Goal: Information Seeking & Learning: Check status

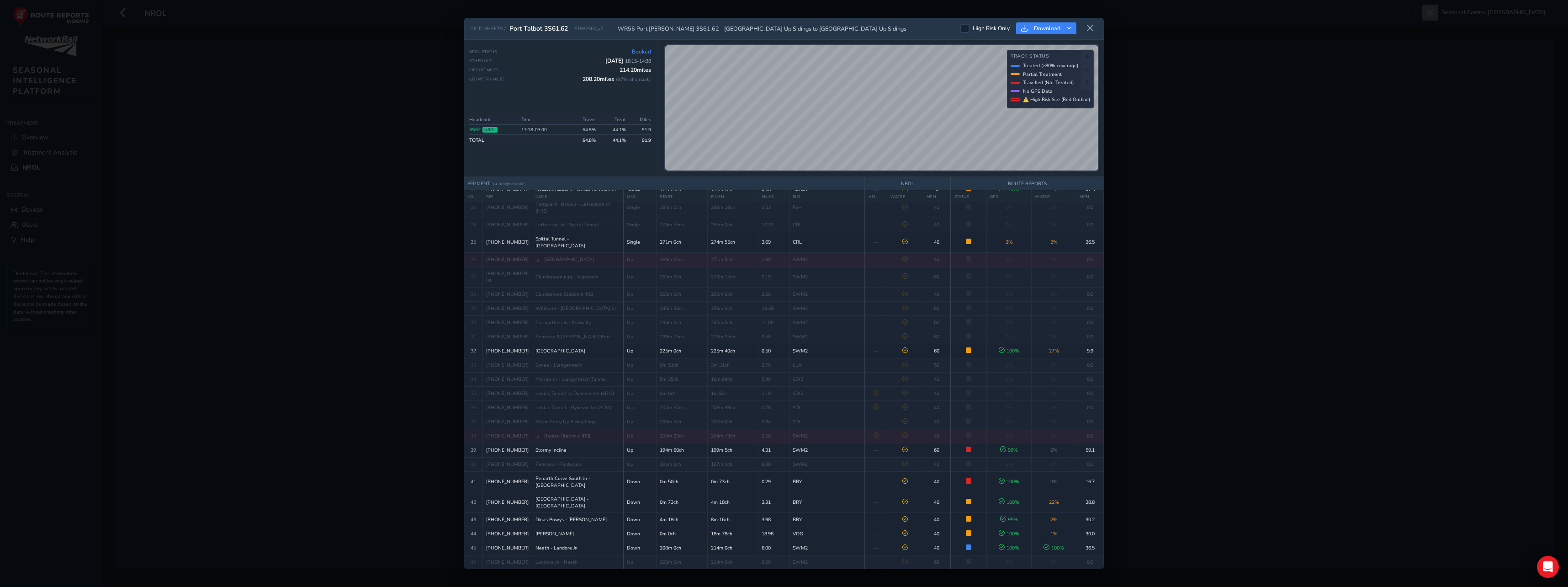
scroll to position [600, 0]
click at [1088, 28] on icon at bounding box center [1090, 29] width 9 height 9
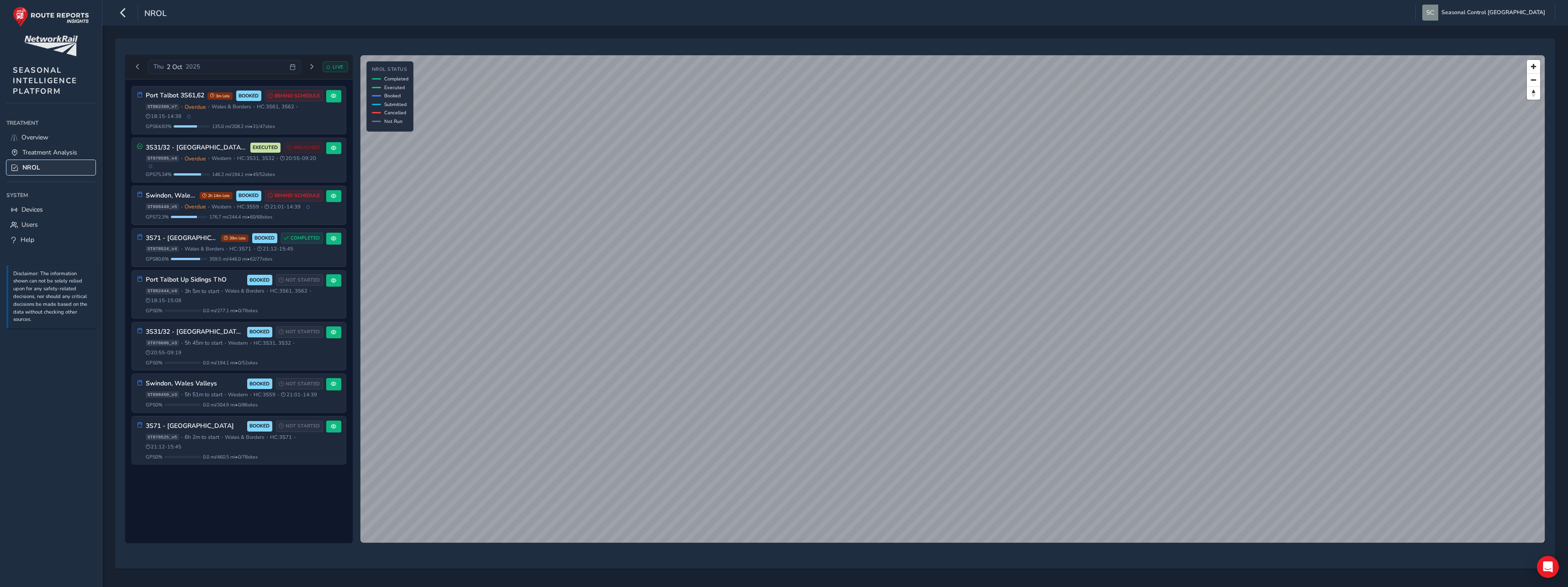
click at [56, 164] on link "NROL" at bounding box center [51, 167] width 89 height 15
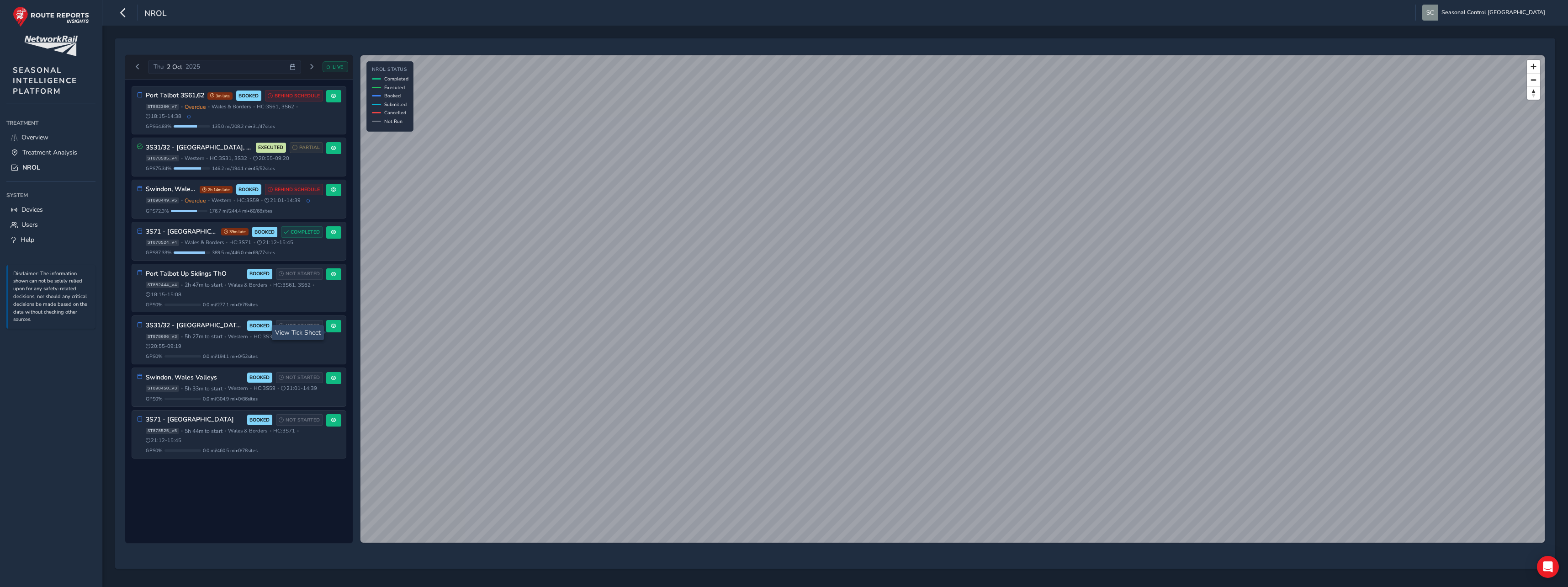
click at [855, 44] on div "Thu 2 Oct 2025 LIVE Port Talbot 3S61,62 3m late BOOKED BEHIND SCHEDULE ST882360…" at bounding box center [835, 303] width 1440 height 530
click at [139, 67] on span "Previous day" at bounding box center [137, 66] width 5 height 5
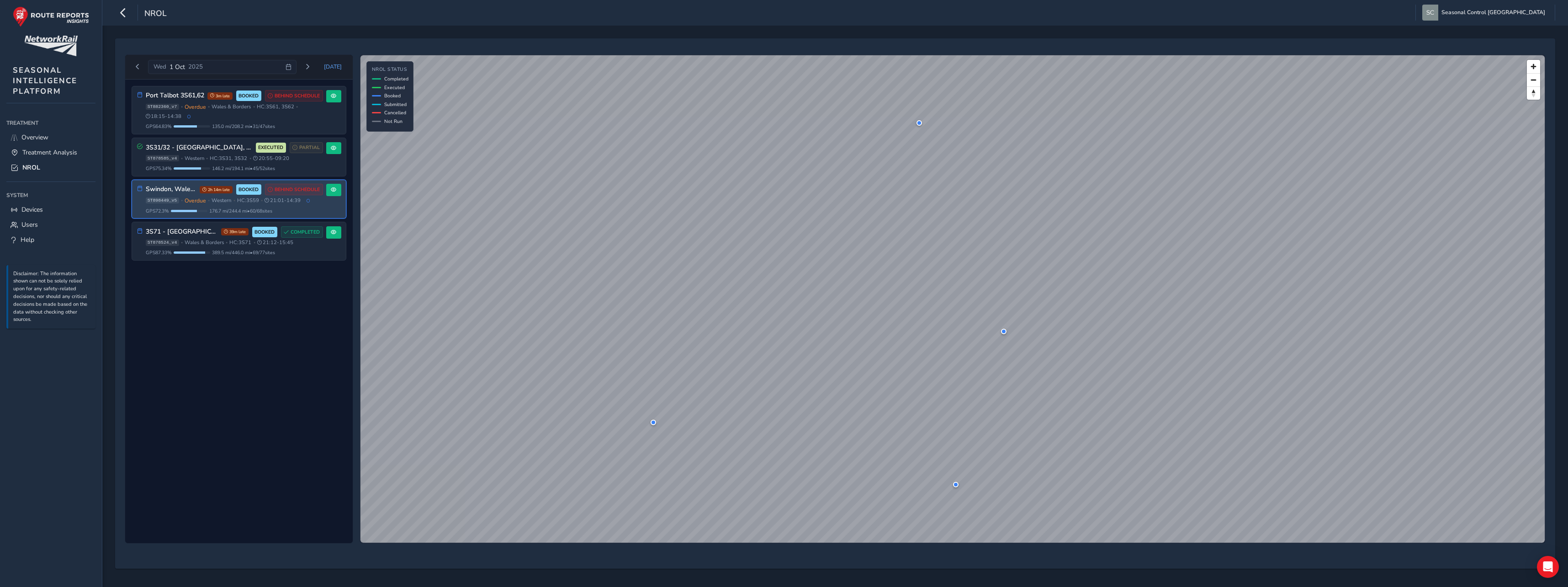
click at [312, 209] on div "GPS 72.3 % 176.7 mi / 244.4 mi • 60 / 68 sites" at bounding box center [234, 211] width 177 height 7
click at [209, 191] on span "2h 14m late" at bounding box center [216, 189] width 33 height 7
drag, startPoint x: 209, startPoint y: 191, endPoint x: 230, endPoint y: 192, distance: 21.0
click at [230, 192] on span "2h 14m late" at bounding box center [216, 189] width 33 height 7
drag, startPoint x: 230, startPoint y: 192, endPoint x: 217, endPoint y: 192, distance: 13.0
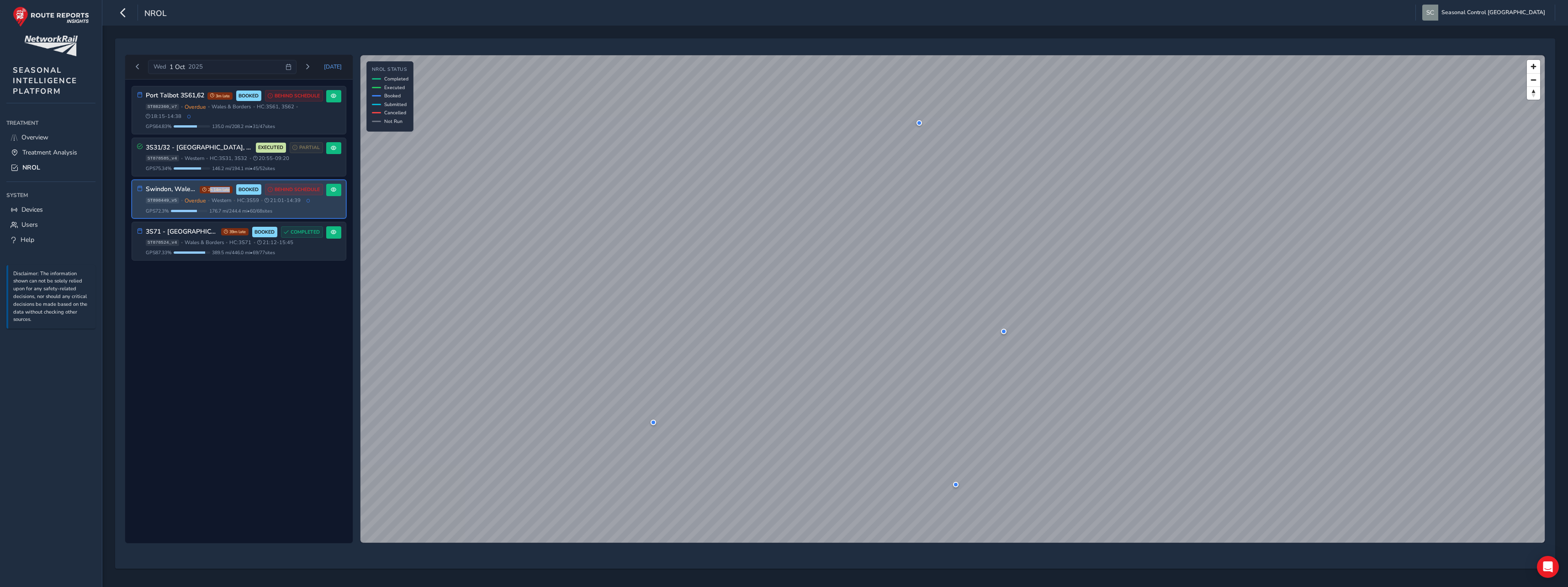
click at [217, 192] on span "2h 14m late" at bounding box center [216, 189] width 33 height 7
click at [331, 187] on span at bounding box center [333, 189] width 5 height 5
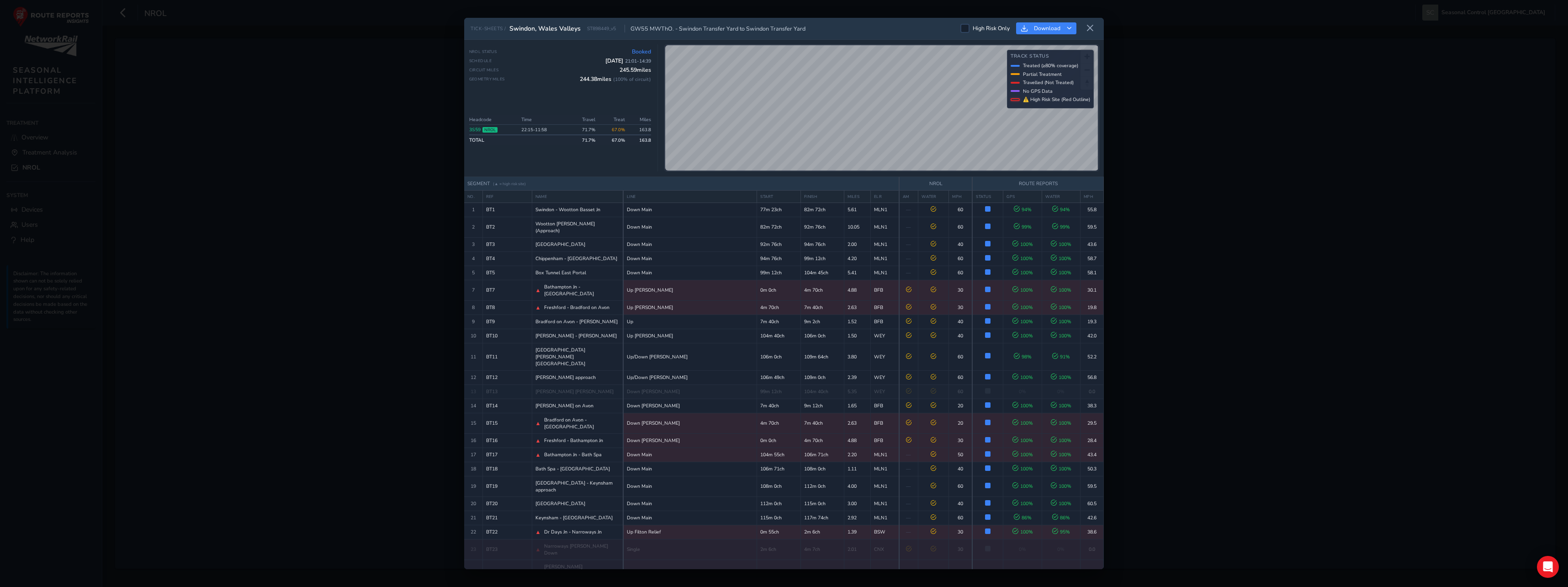
click at [1090, 27] on icon at bounding box center [1090, 29] width 9 height 9
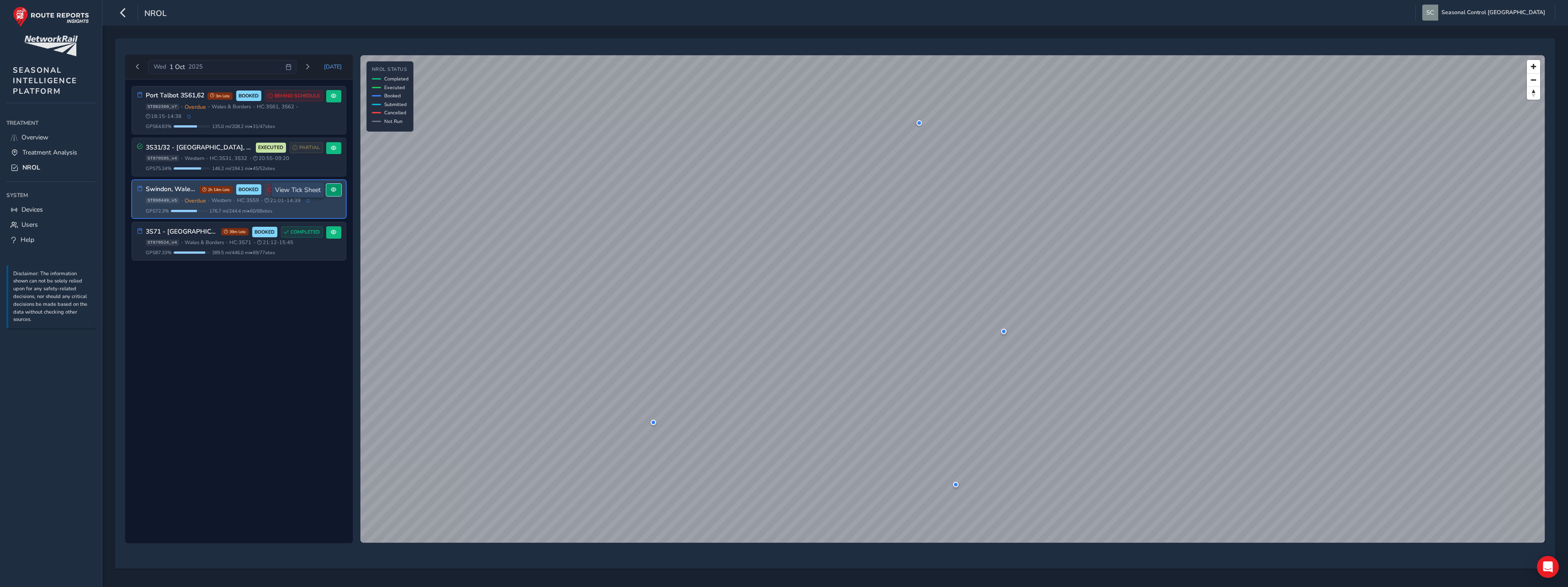
click at [338, 187] on button at bounding box center [334, 190] width 15 height 12
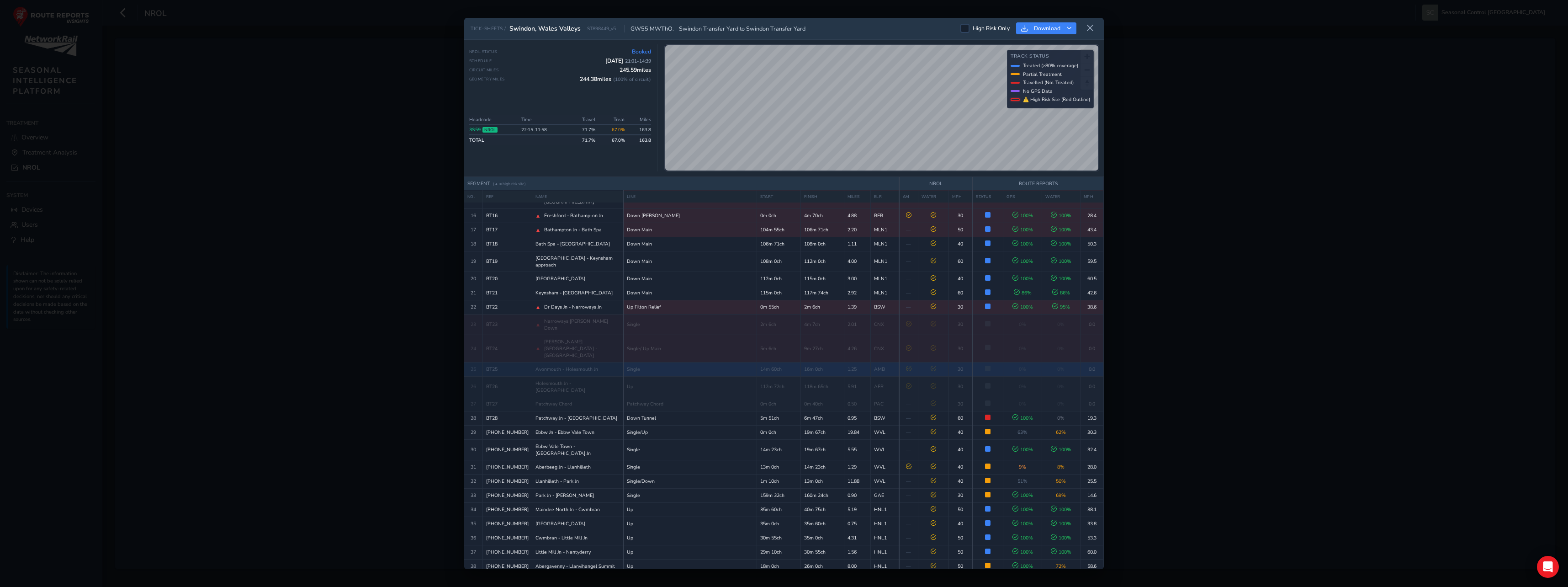
scroll to position [173, 0]
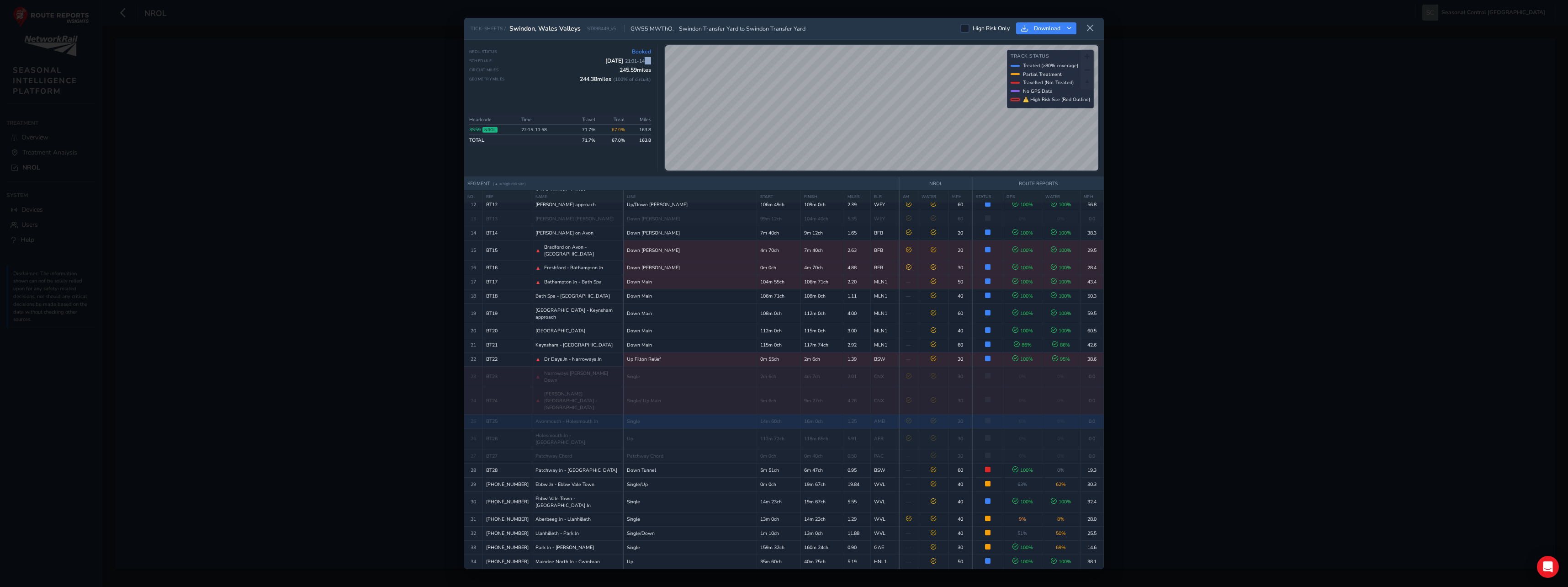
drag, startPoint x: 644, startPoint y: 60, endPoint x: 659, endPoint y: 62, distance: 15.1
click at [659, 62] on div "NROL Status Booked Schedule 1 Oct 2025 21:01 - 14:39 Circuit Miles 245.59 miles…" at bounding box center [784, 108] width 640 height 137
drag, startPoint x: 659, startPoint y: 62, endPoint x: 656, endPoint y: 79, distance: 17.3
click at [656, 79] on div "NROL Status Booked Schedule 1 Oct 2025 21:01 - 14:39 Circuit Miles 245.59 miles…" at bounding box center [564, 108] width 189 height 127
drag, startPoint x: 656, startPoint y: 79, endPoint x: 600, endPoint y: 90, distance: 57.1
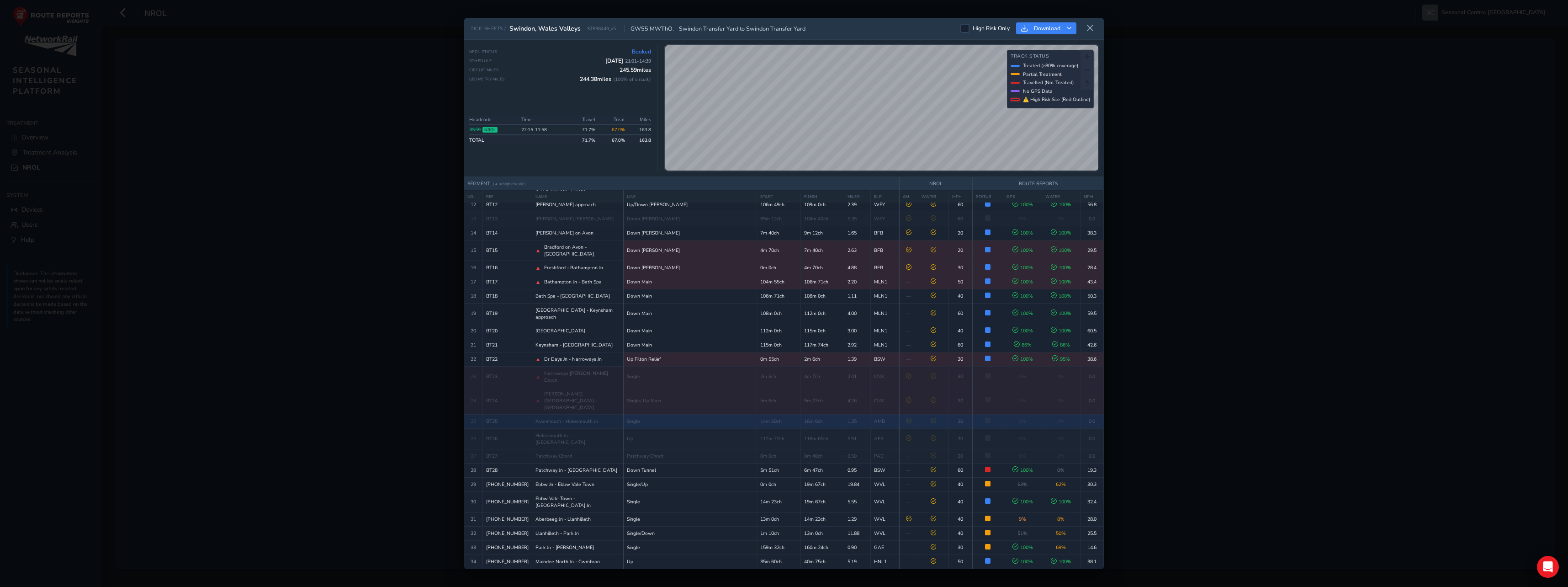
click at [600, 90] on div "NROL Status Booked Schedule 1 Oct 2025 21:01 - 14:39 Circuit Miles 245.59 miles…" at bounding box center [560, 76] width 182 height 57
click at [1091, 29] on icon at bounding box center [1090, 29] width 9 height 9
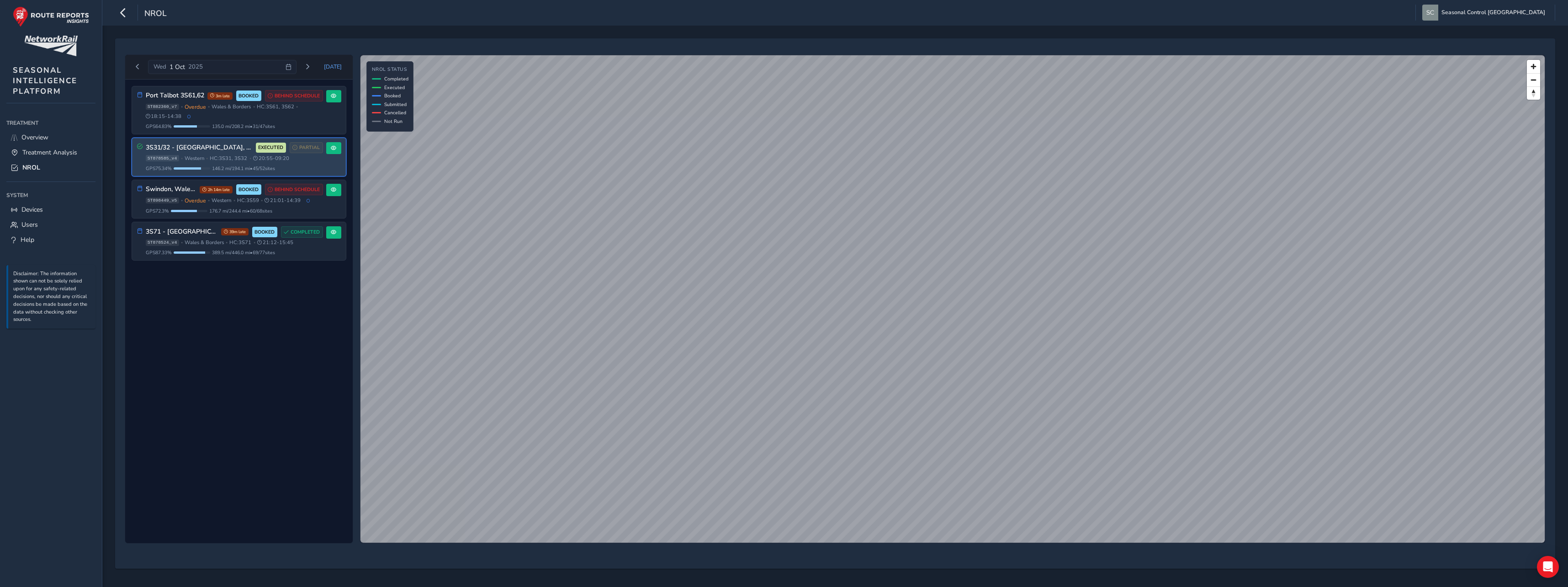
click at [203, 147] on h3 "3S31/32 - [GEOGRAPHIC_DATA], [GEOGRAPHIC_DATA] [GEOGRAPHIC_DATA] & [GEOGRAPHIC_…" at bounding box center [199, 147] width 107 height 8
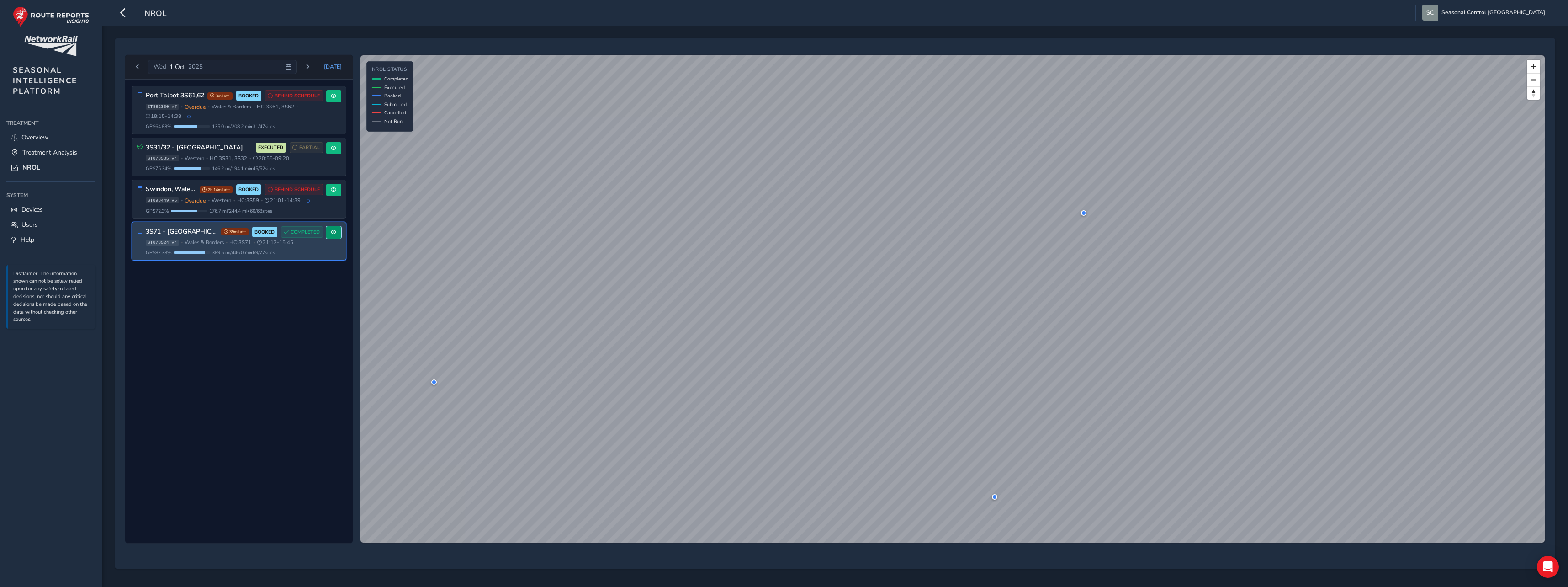
click at [335, 232] on span at bounding box center [333, 232] width 5 height 5
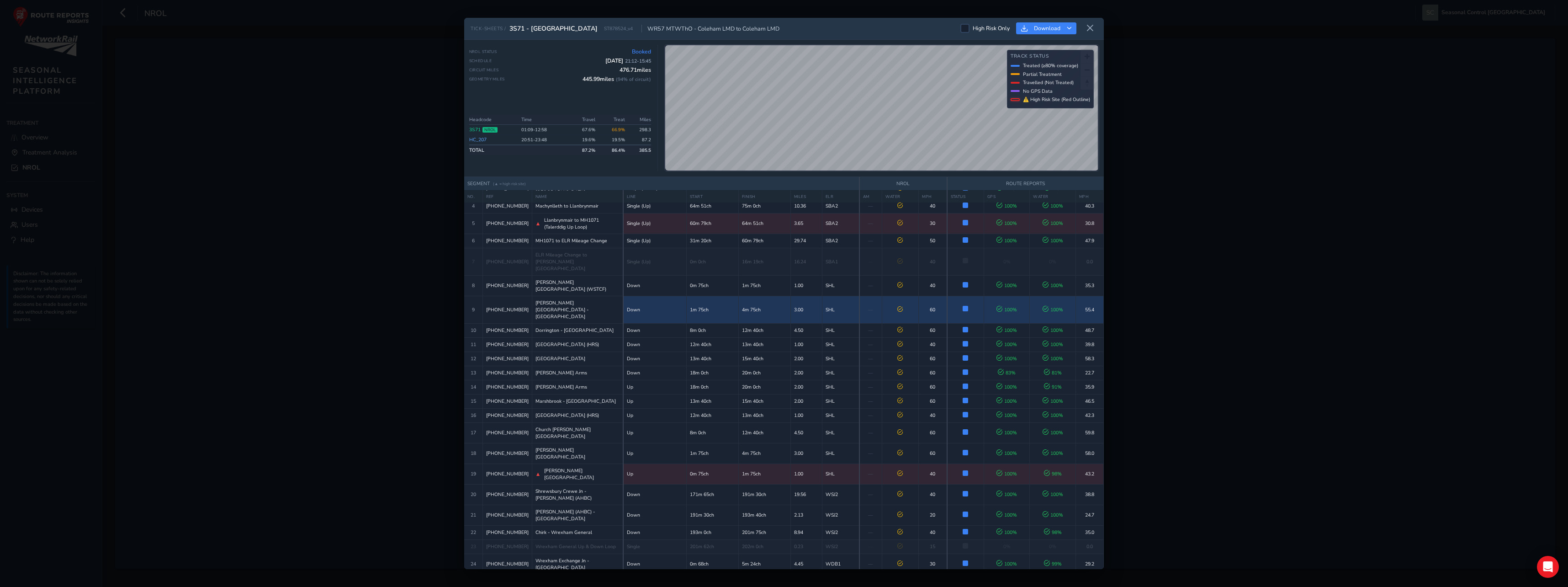
scroll to position [46, 0]
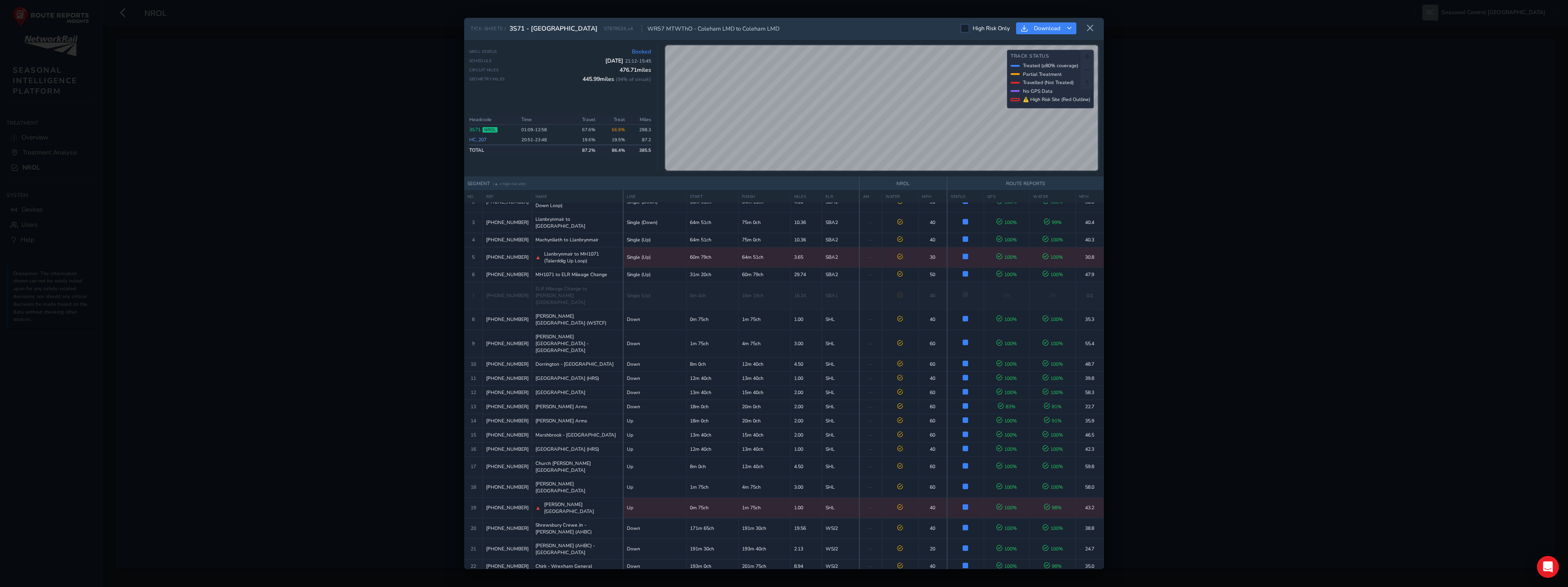
click at [1206, 82] on div "TICK-SHEETS / 3S71 - North & Mid Wales ST878524_v4 WR57 MTWThO - Coleham LMD to…" at bounding box center [784, 294] width 1568 height 587
click at [1091, 24] on icon at bounding box center [1090, 29] width 9 height 9
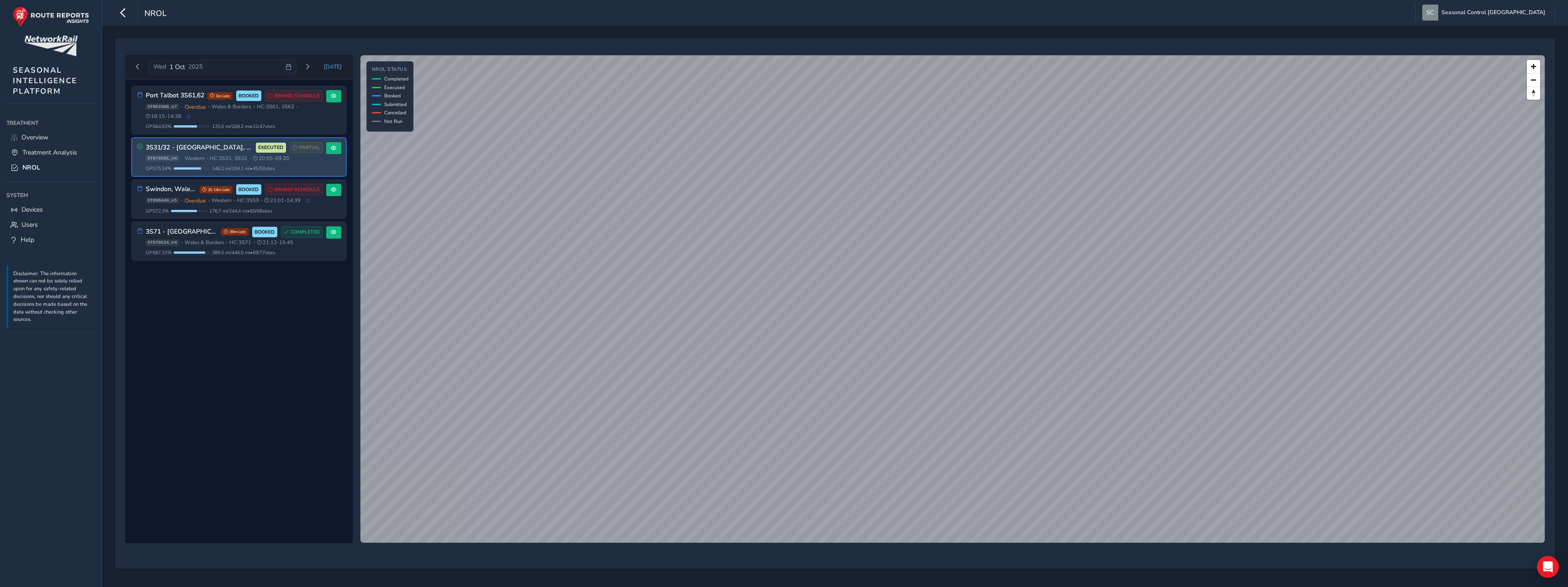
click at [237, 152] on div "3S31/32 - Cotswolds, Wales Borders & Oxfordshire EXECUTED PARTIAL" at bounding box center [234, 147] width 177 height 12
click at [333, 149] on span at bounding box center [333, 148] width 5 height 5
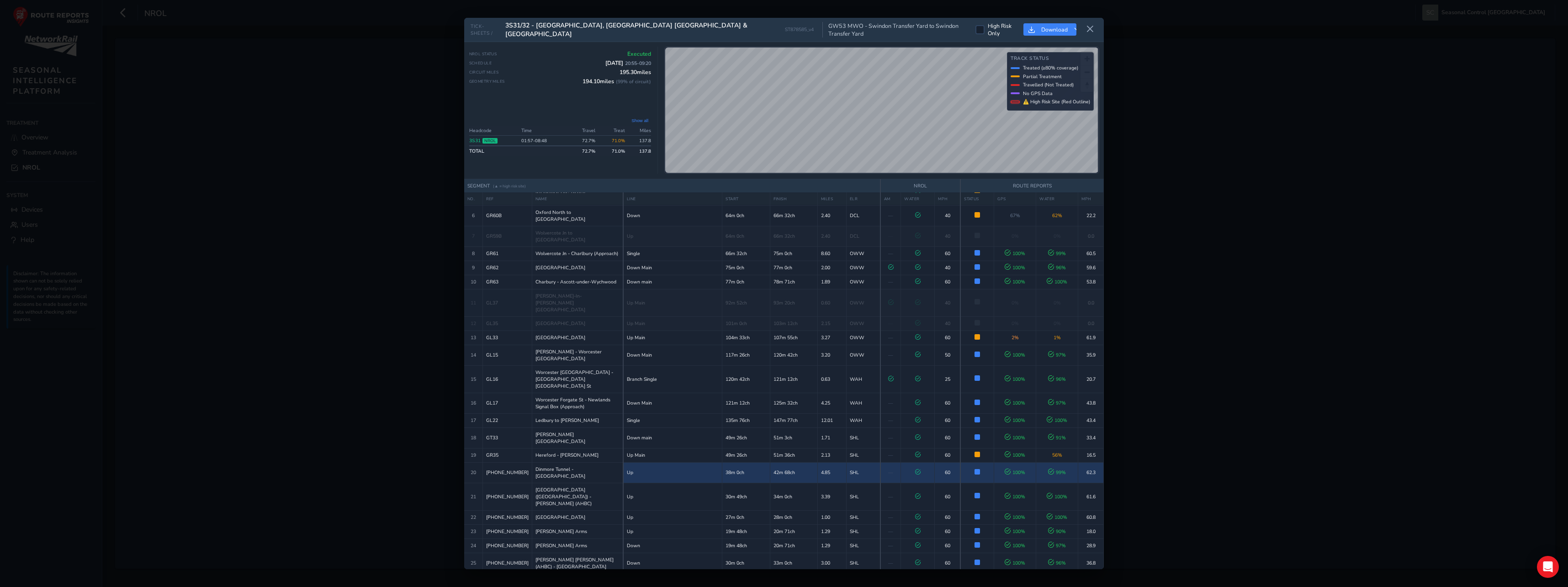
scroll to position [91, 0]
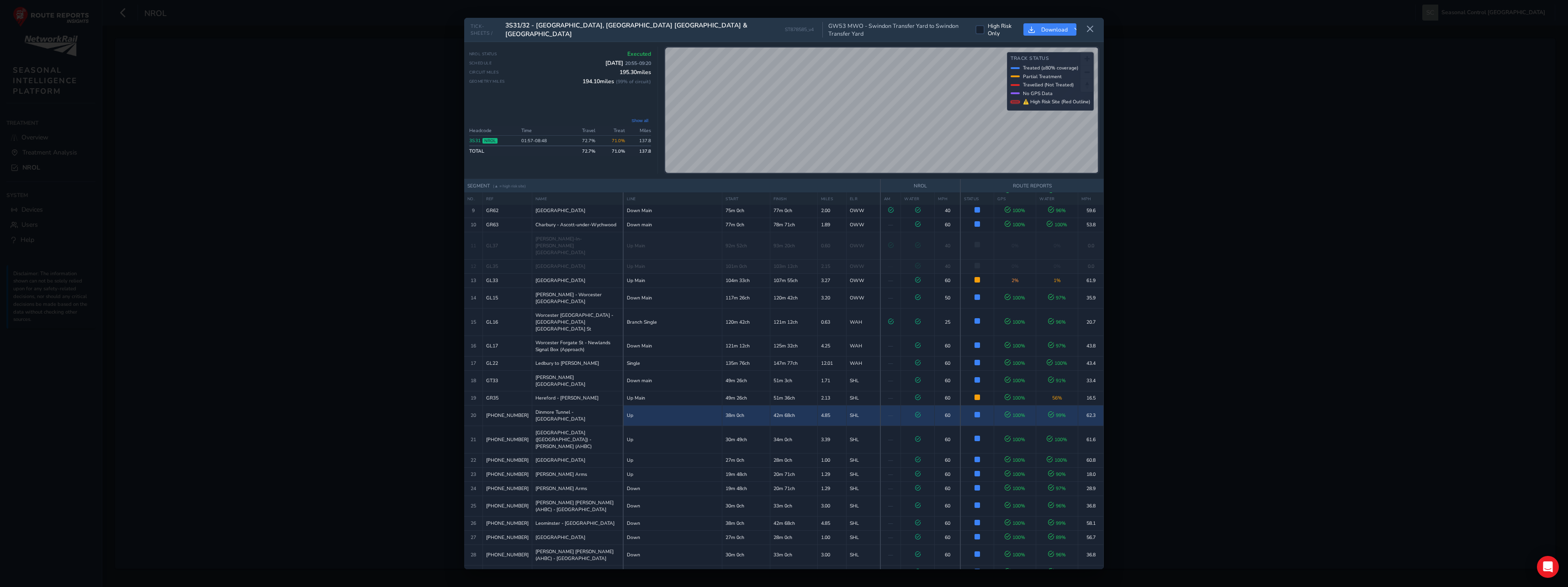
click at [544, 405] on td "Dinmore Tunnel - Leominster" at bounding box center [578, 415] width 91 height 21
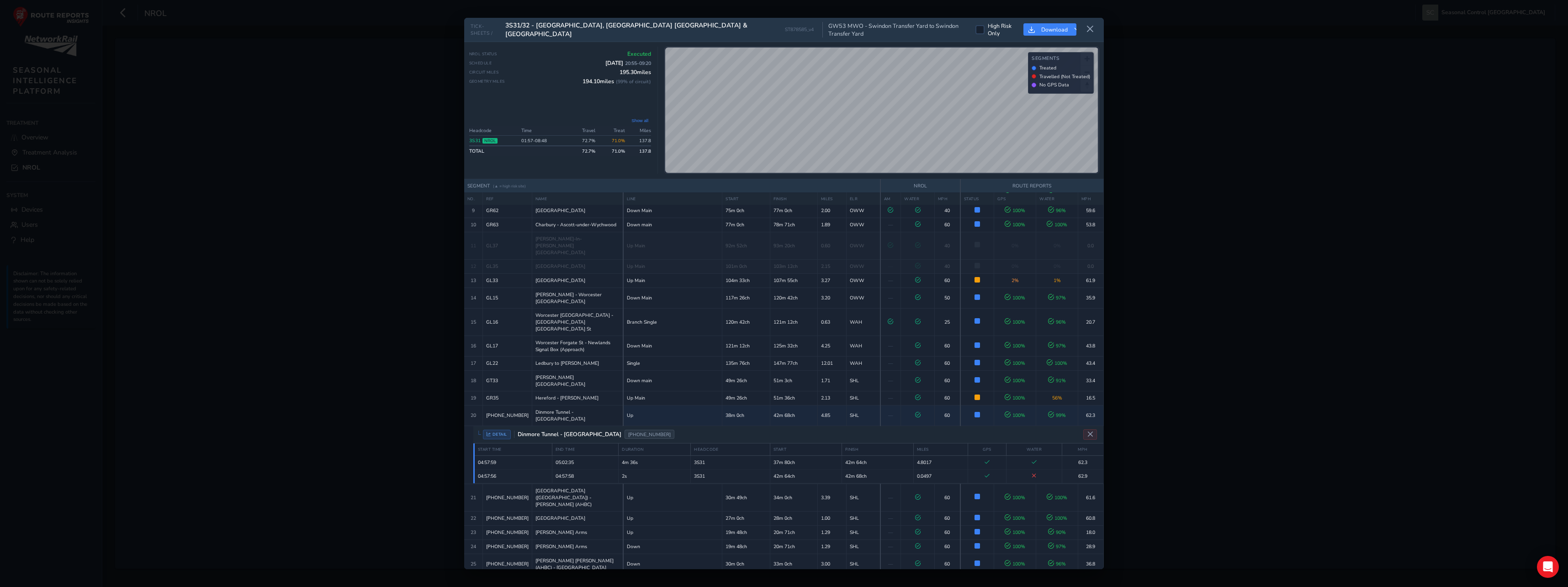
click at [1223, 381] on div "TICK-SHEETS / 3S31/32 - Cotswolds, Wales Borders & Oxfordshire ST878585_v4 GW53…" at bounding box center [784, 294] width 1568 height 587
click at [1089, 431] on icon "Close detail view" at bounding box center [1090, 434] width 7 height 7
